Goal: Navigation & Orientation: Find specific page/section

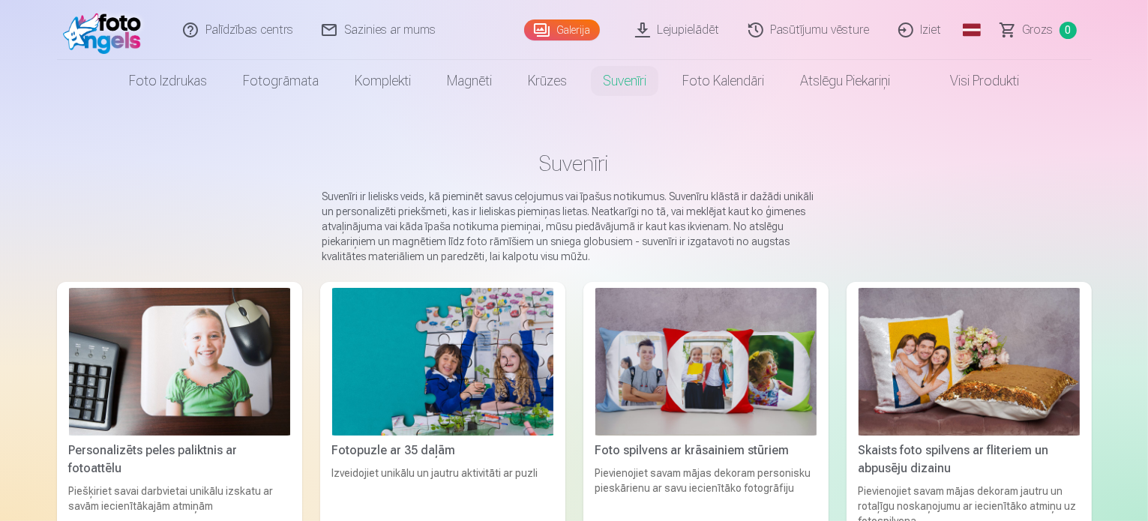
click at [1035, 27] on span "Grozs" at bounding box center [1038, 30] width 31 height 18
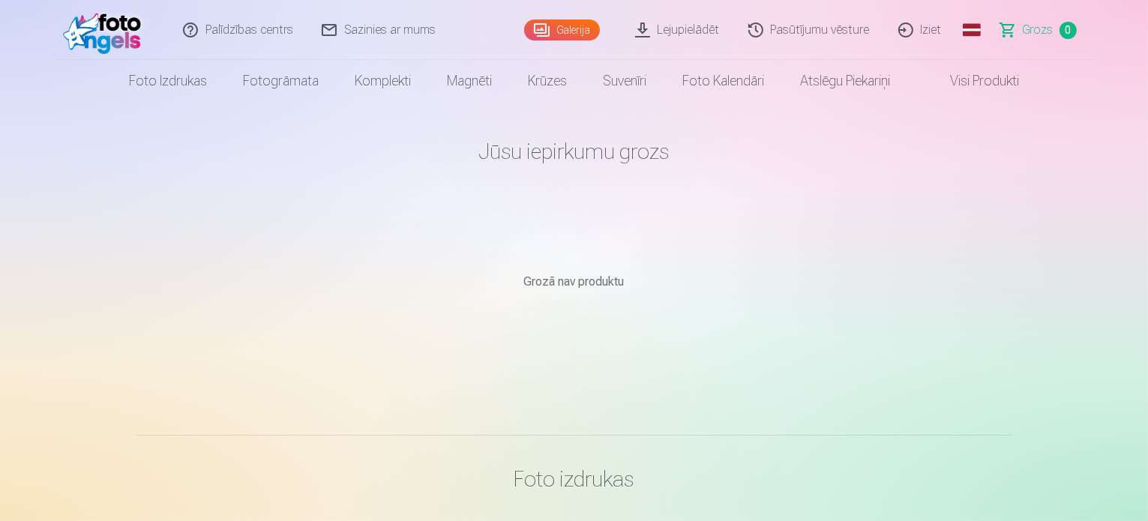
click at [816, 38] on link "Pasūtījumu vēsture" at bounding box center [810, 30] width 150 height 60
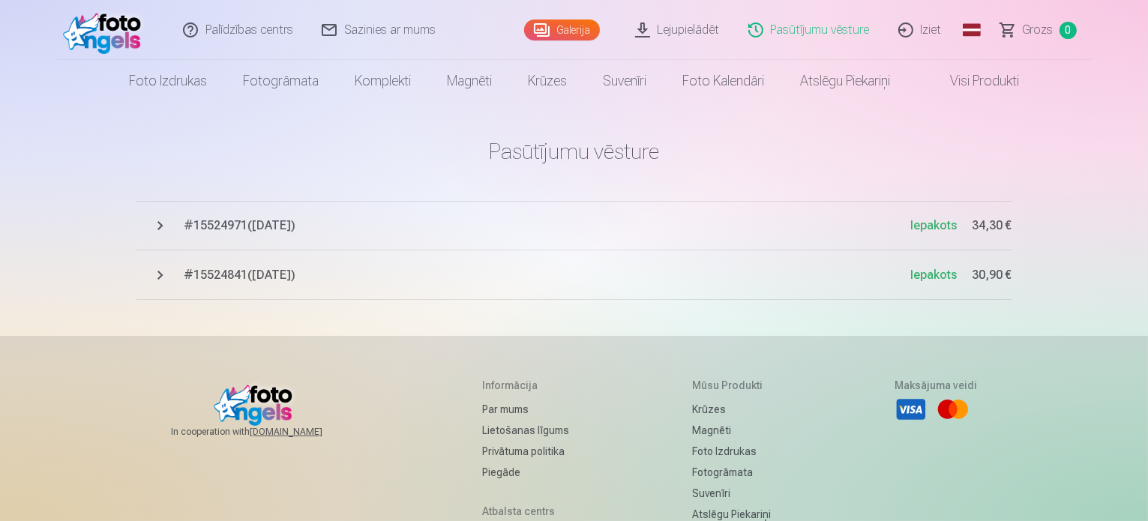
click at [220, 223] on span "# 15524971 ( 6.10.2025 )" at bounding box center [547, 226] width 727 height 18
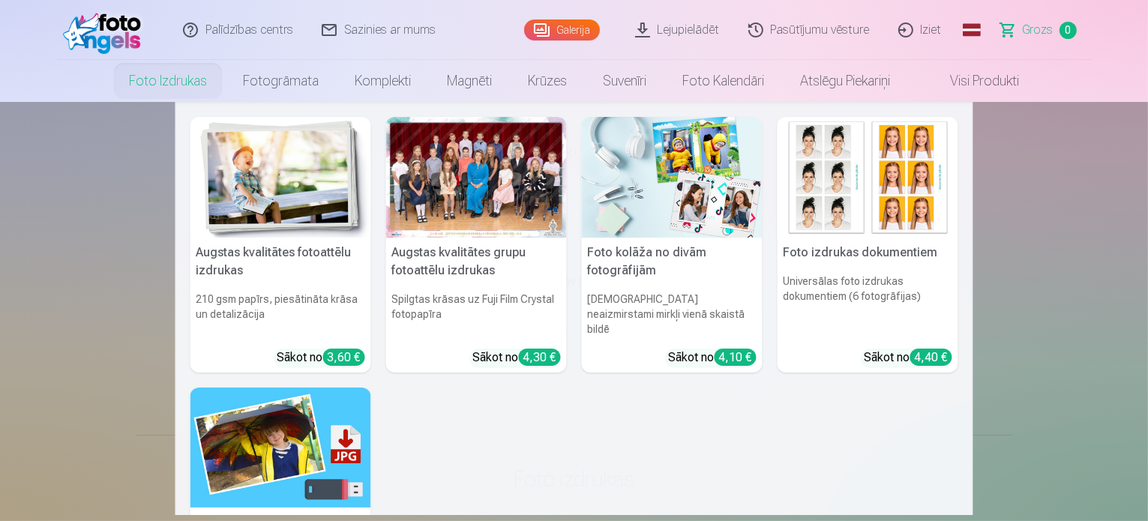
click at [280, 179] on img at bounding box center [280, 177] width 181 height 121
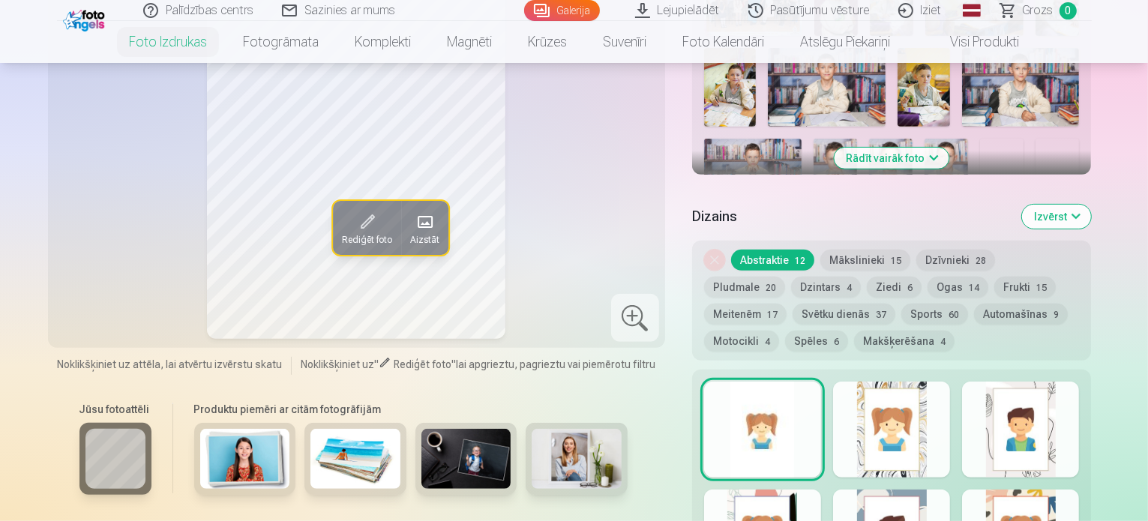
scroll to position [573, 0]
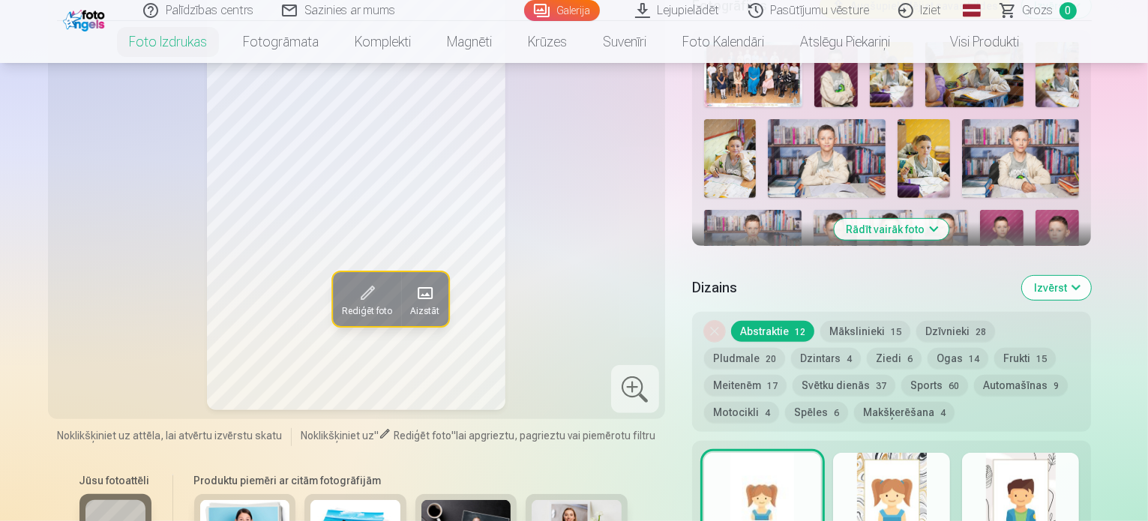
click at [949, 219] on button "Rādīt vairāk foto" at bounding box center [892, 229] width 115 height 21
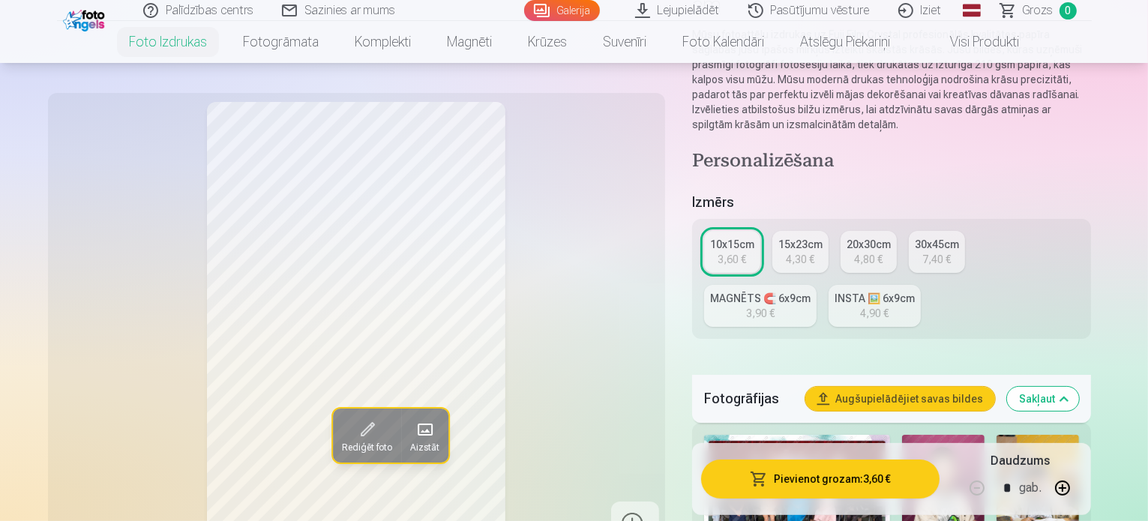
scroll to position [0, 0]
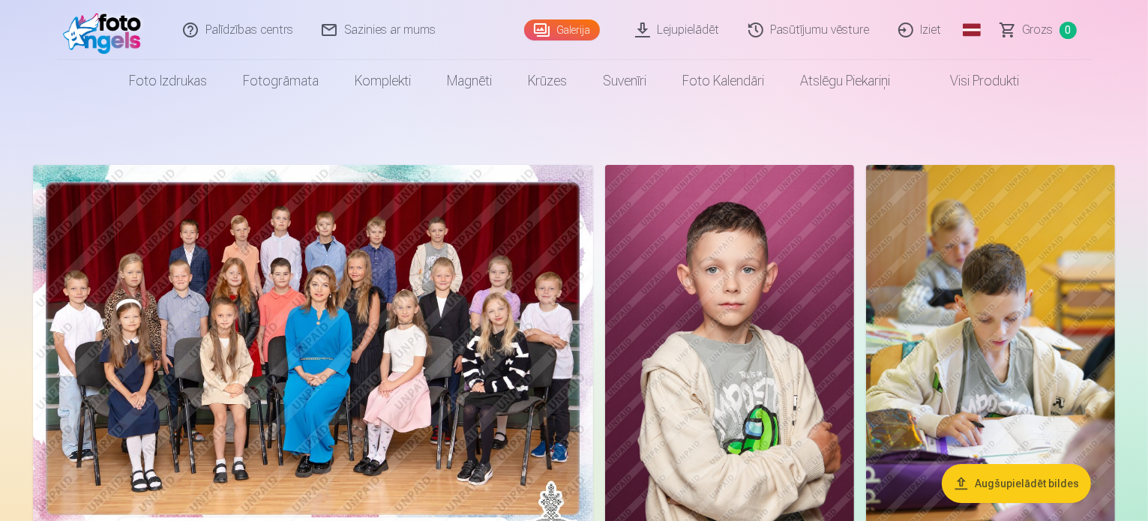
click at [1043, 33] on span "Grozs" at bounding box center [1038, 30] width 31 height 18
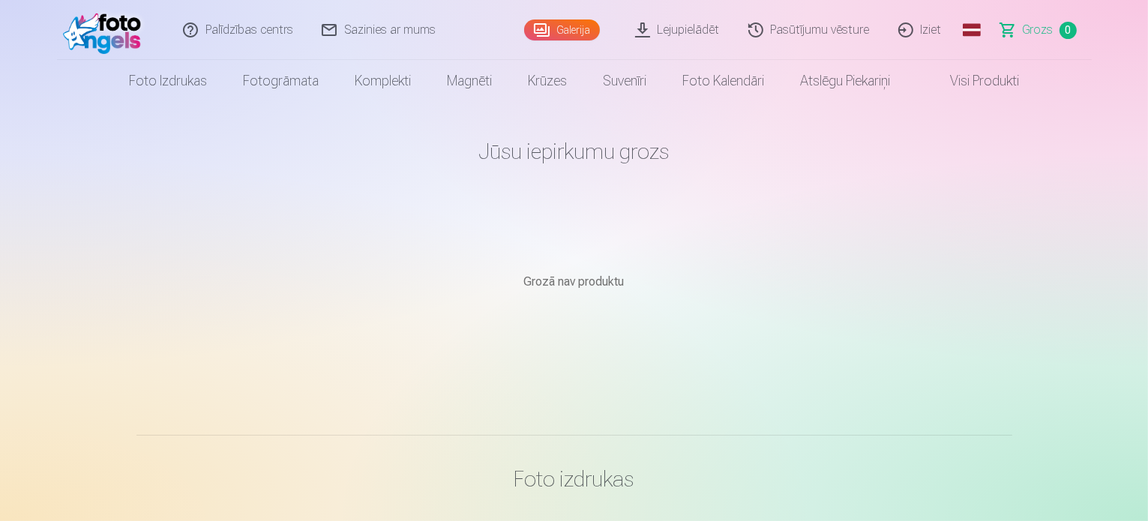
click at [836, 17] on link "Pasūtījumu vēsture" at bounding box center [810, 30] width 150 height 60
